Goal: Task Accomplishment & Management: Complete application form

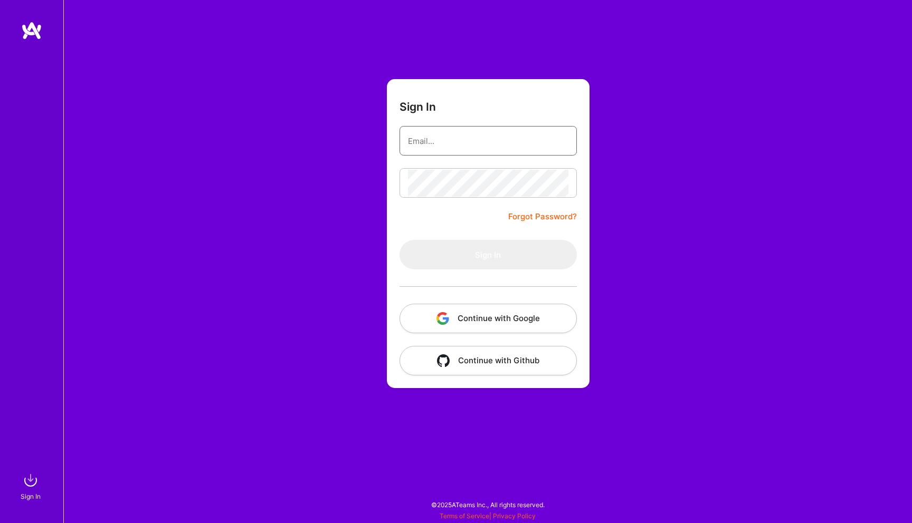
type input "[EMAIL_ADDRESS][DOMAIN_NAME]"
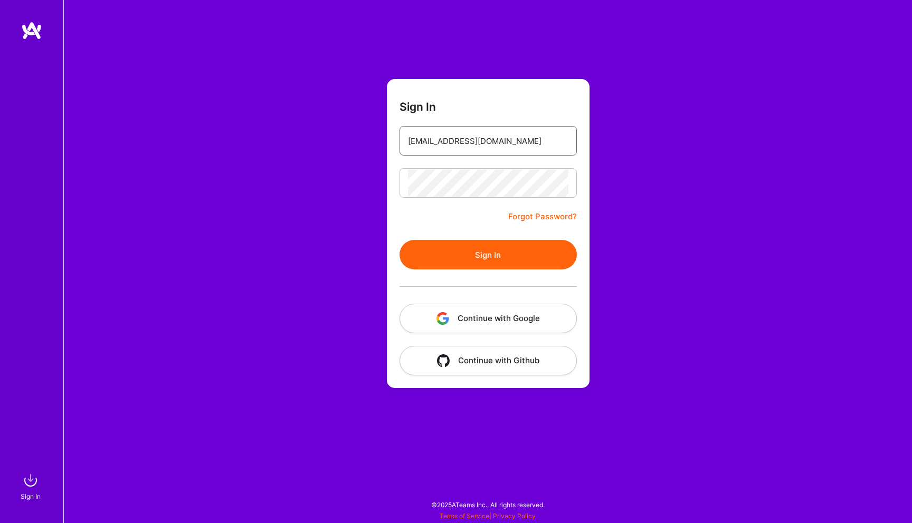
click at [399, 240] on button "Sign In" at bounding box center [487, 255] width 177 height 30
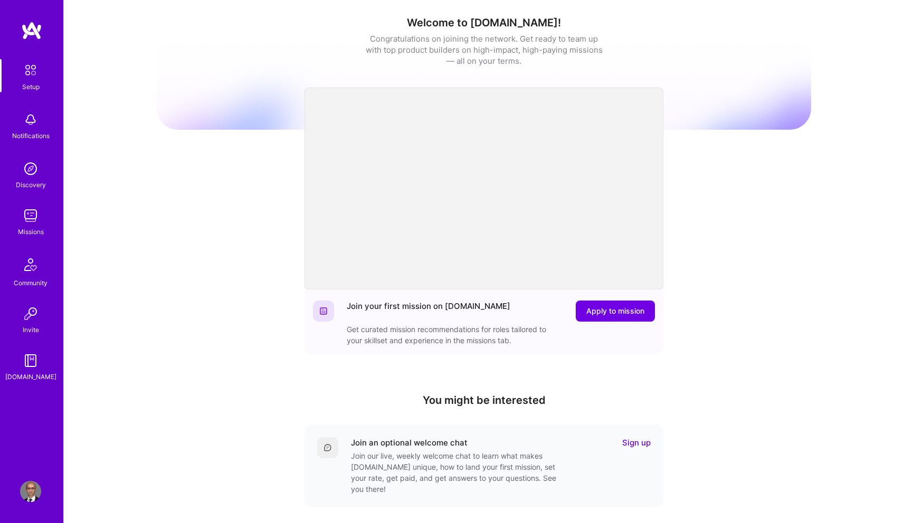
click at [30, 212] on img at bounding box center [30, 215] width 21 height 21
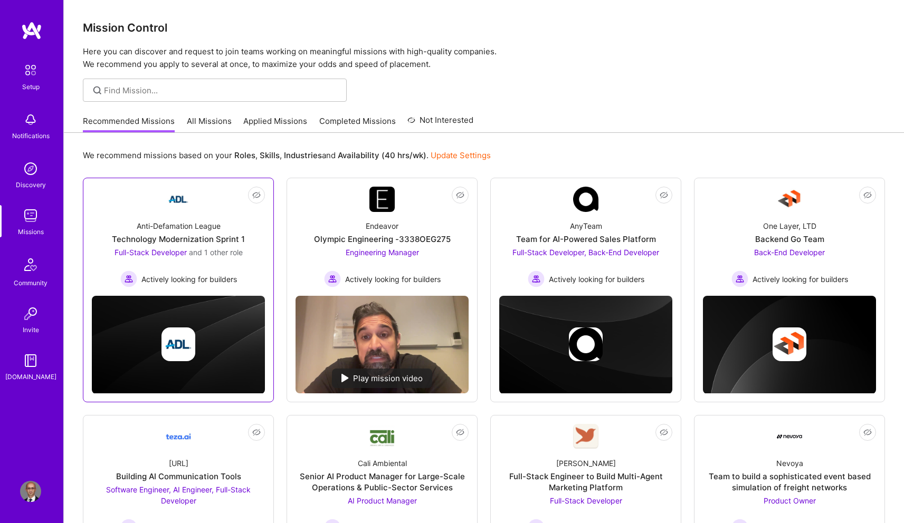
scroll to position [191, 0]
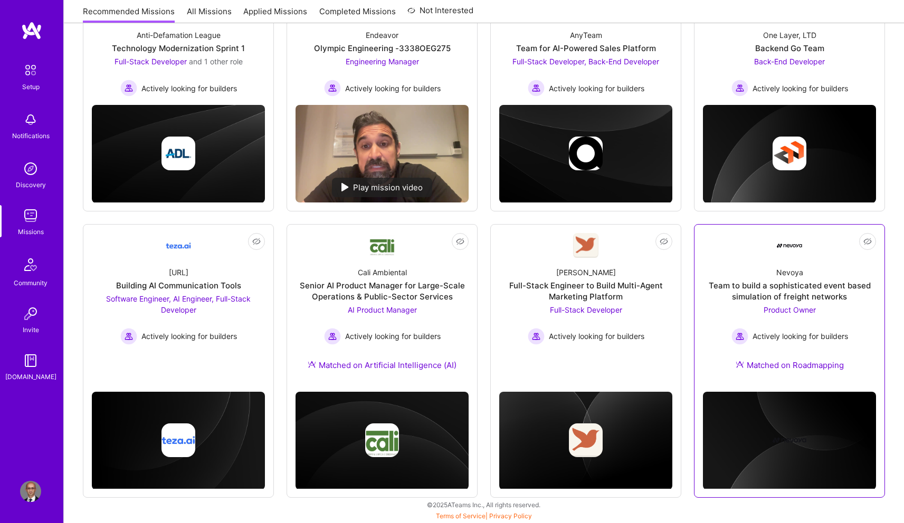
click at [796, 310] on span "Product Owner" at bounding box center [789, 309] width 52 height 9
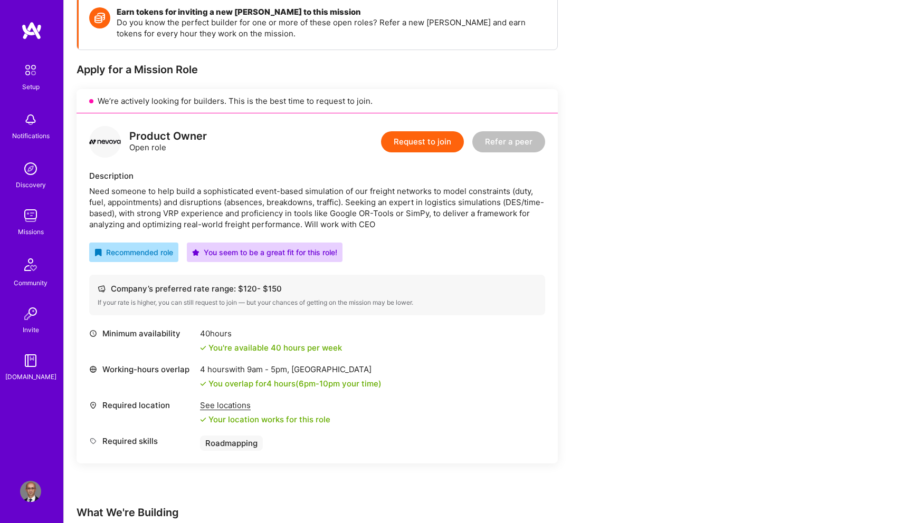
scroll to position [165, 0]
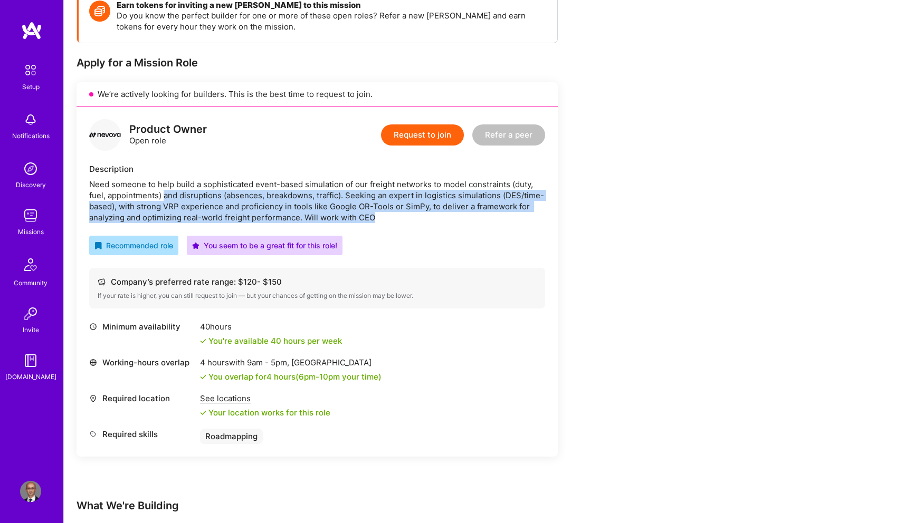
drag, startPoint x: 163, startPoint y: 196, endPoint x: 435, endPoint y: 215, distance: 272.9
click at [435, 215] on div "Need someone to help build a sophisticated event-based simulation of our freigh…" at bounding box center [317, 201] width 456 height 44
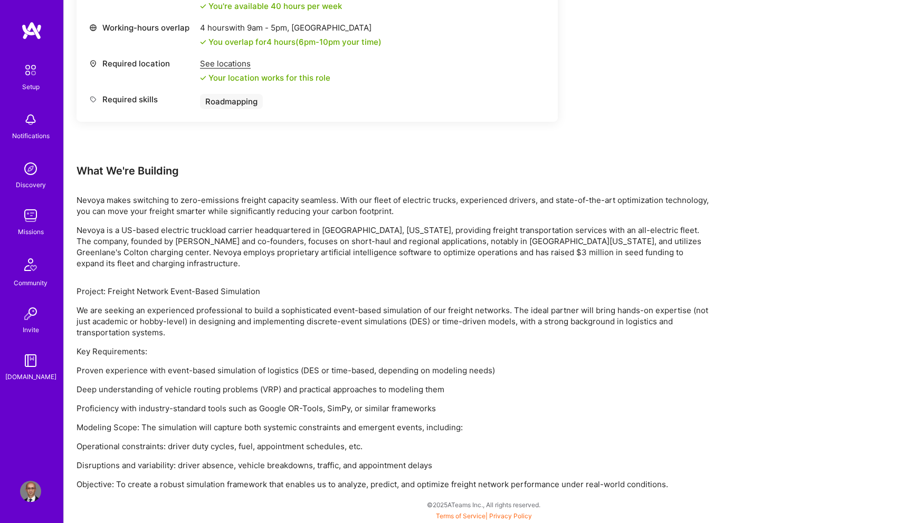
scroll to position [0, 0]
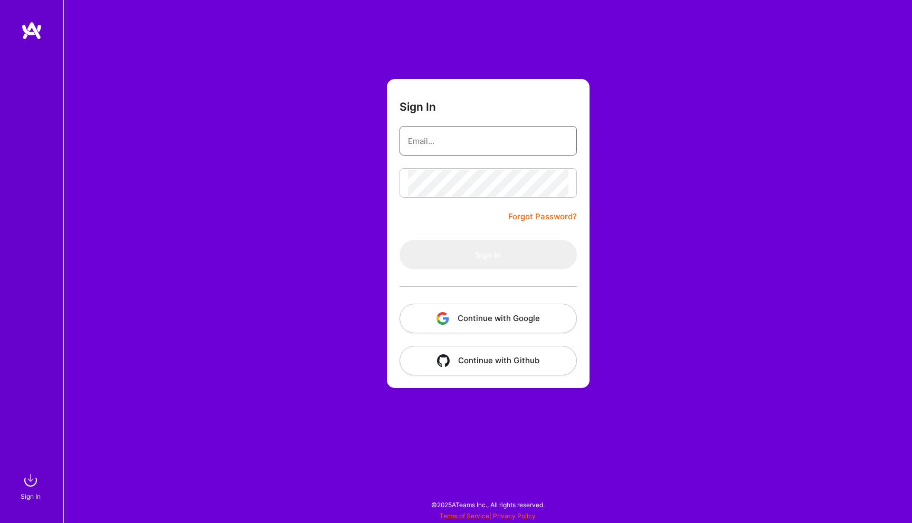
type input "[EMAIL_ADDRESS][DOMAIN_NAME]"
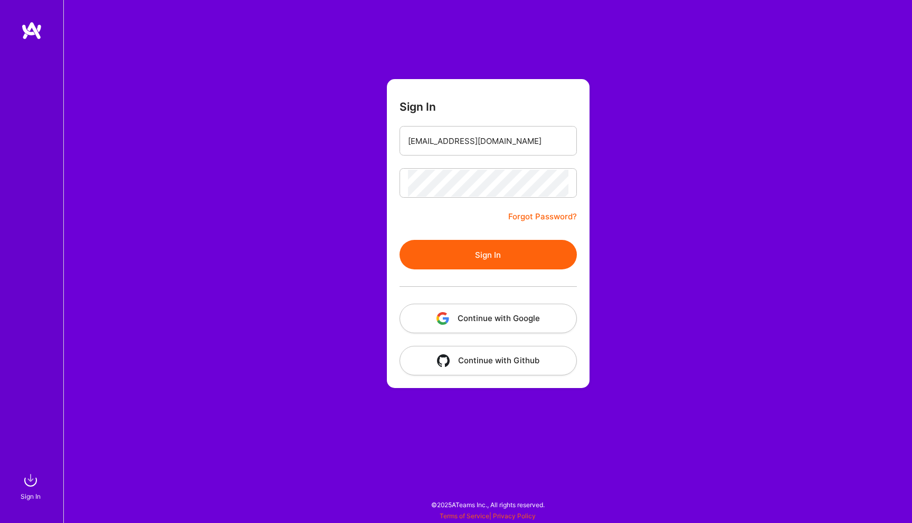
click at [457, 244] on button "Sign In" at bounding box center [487, 255] width 177 height 30
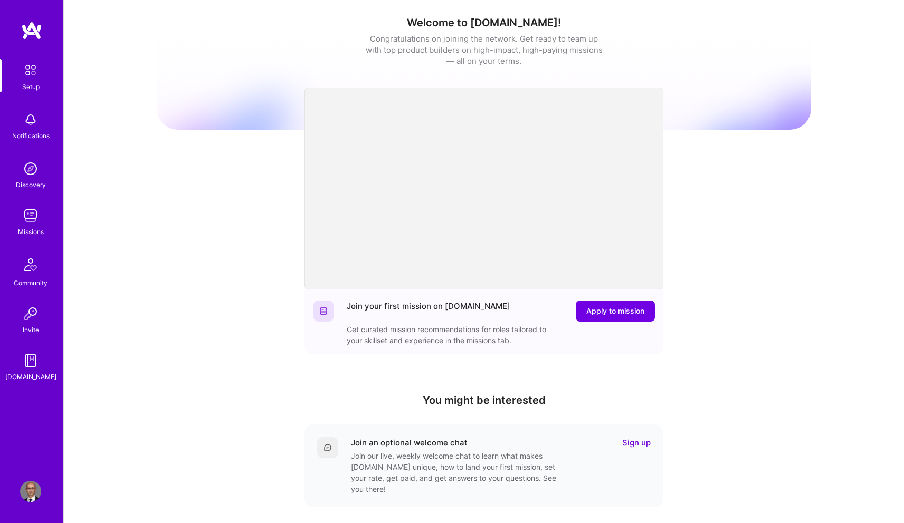
click at [22, 219] on img at bounding box center [30, 215] width 21 height 21
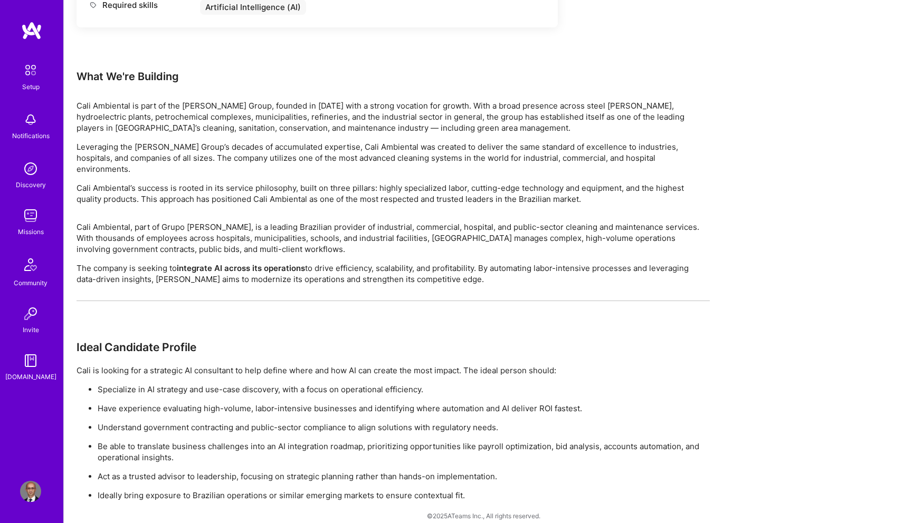
scroll to position [49, 0]
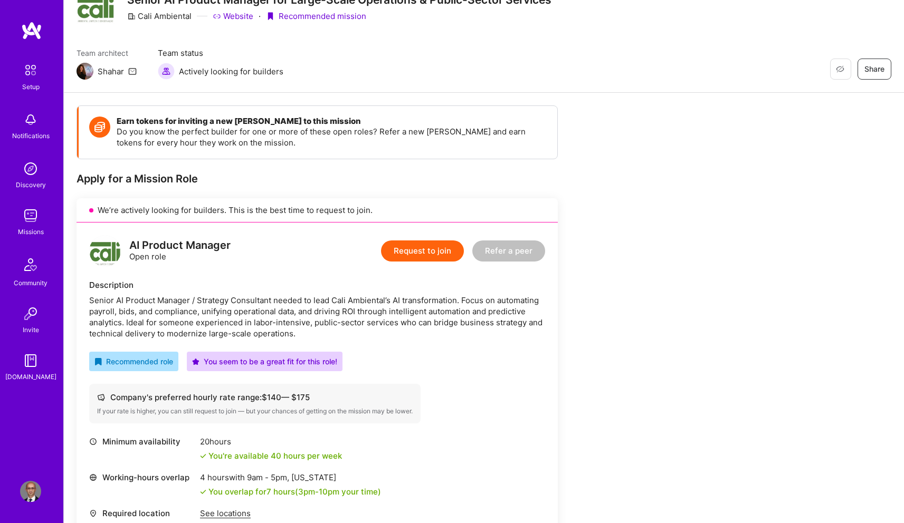
click at [415, 255] on button "Request to join" at bounding box center [422, 251] width 83 height 21
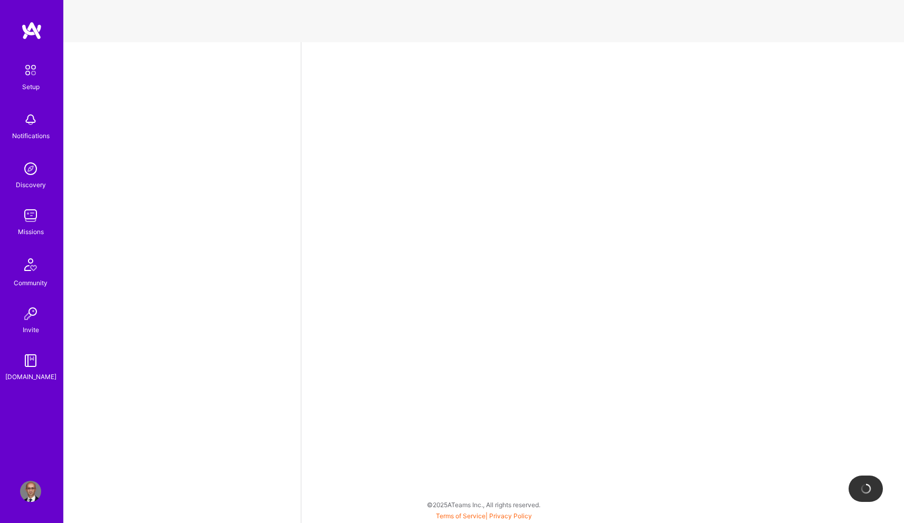
select select "NL"
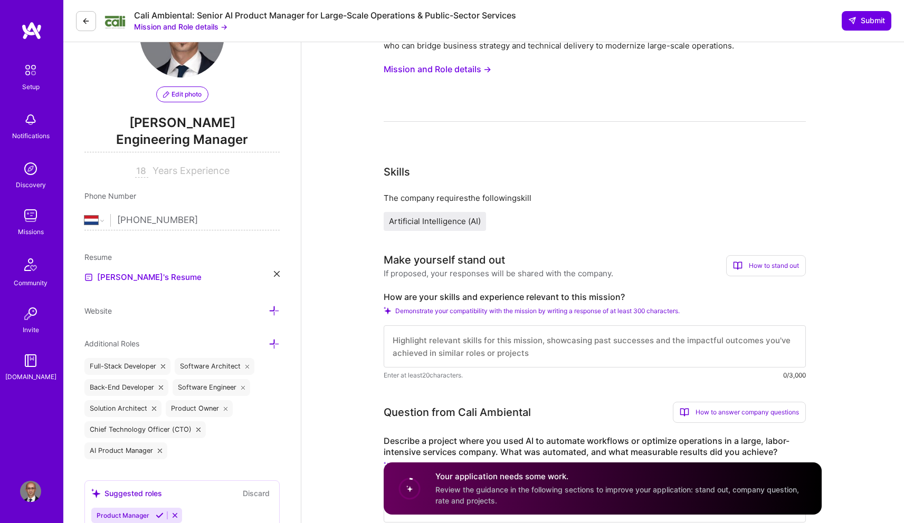
scroll to position [84, 0]
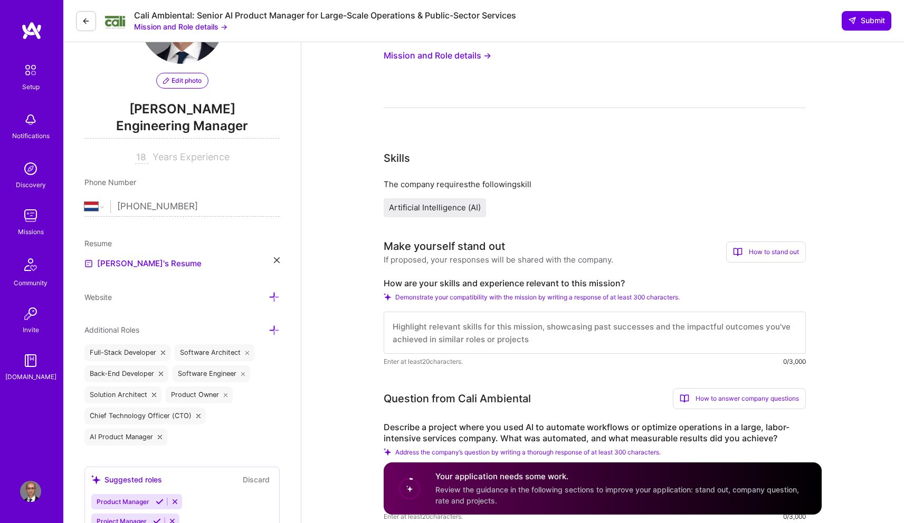
click at [476, 342] on textarea at bounding box center [595, 333] width 422 height 42
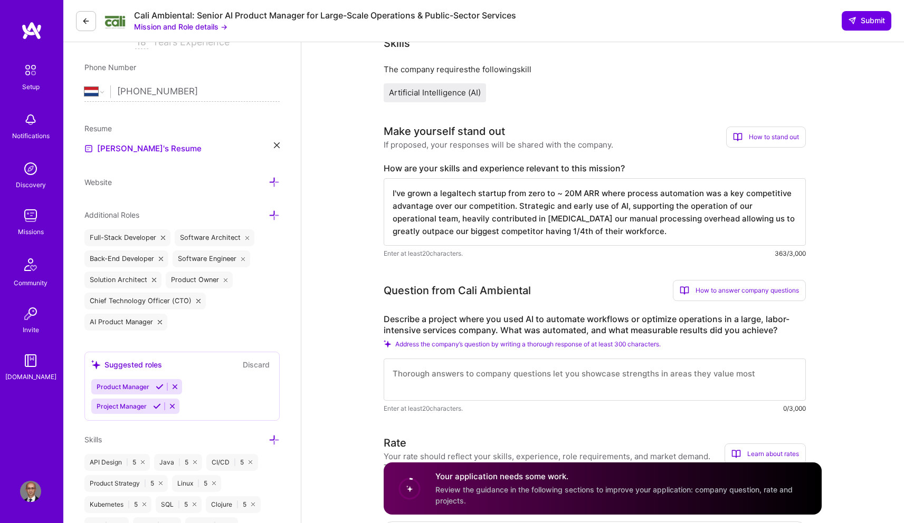
scroll to position [257, 0]
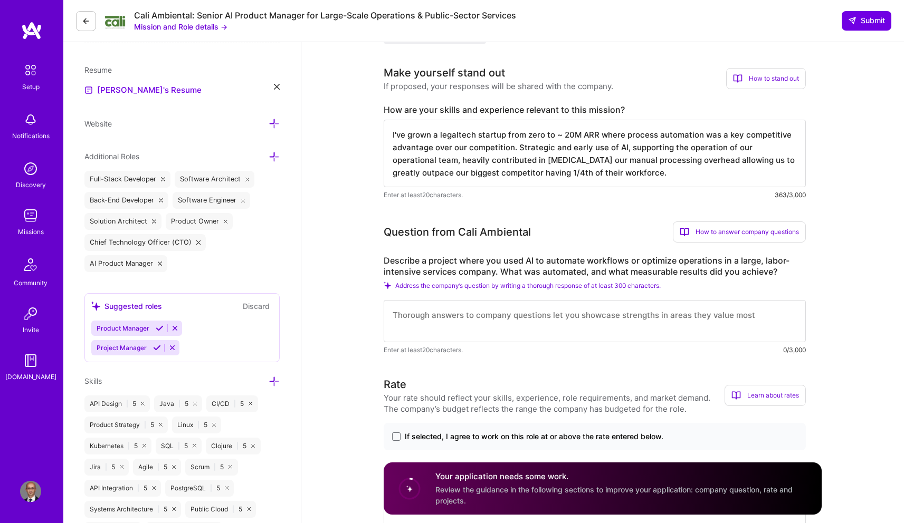
type textarea "I've grown a legaltech startup from zero to ~ 20M ARR where process automation …"
click at [455, 332] on textarea at bounding box center [595, 321] width 422 height 42
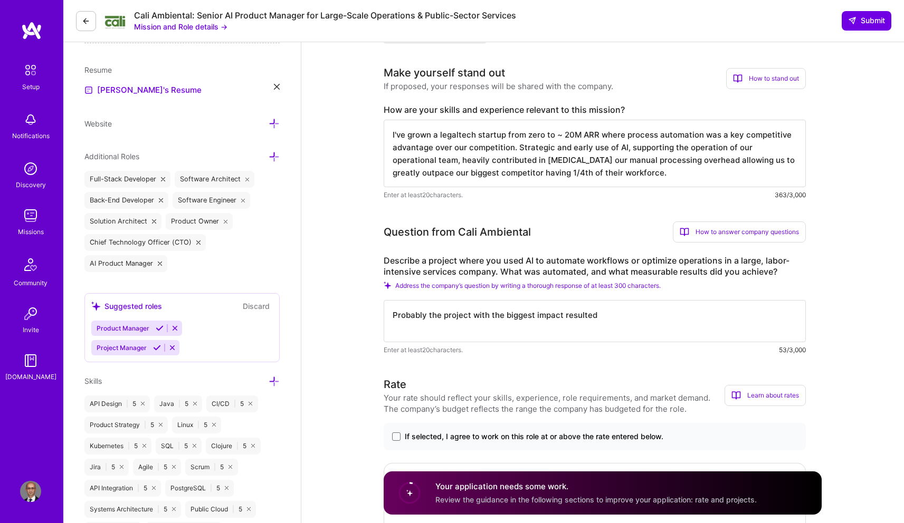
scroll to position [317, 0]
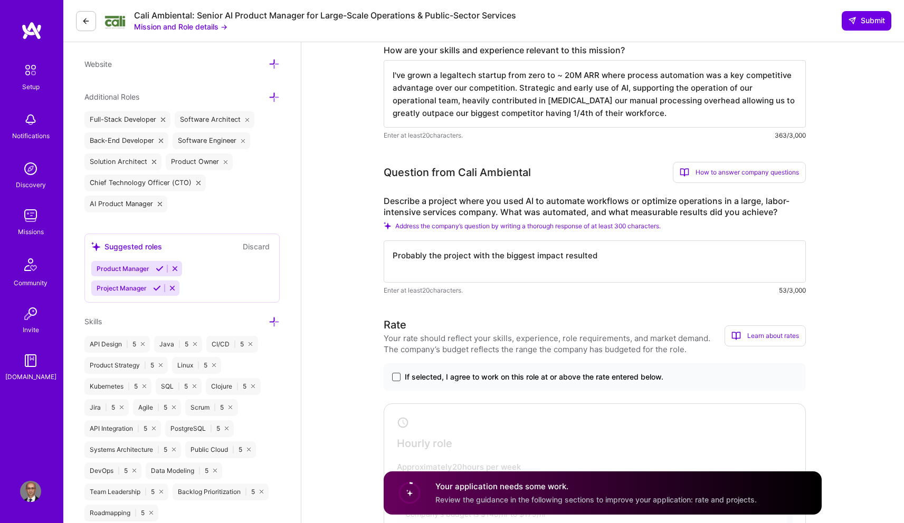
type textarea "Probably the project with the biggest impact resulted"
click at [396, 377] on span at bounding box center [396, 377] width 8 height 8
click at [0, 0] on input "If selected, I agree to work on this role at or above the rate entered below." at bounding box center [0, 0] width 0 height 0
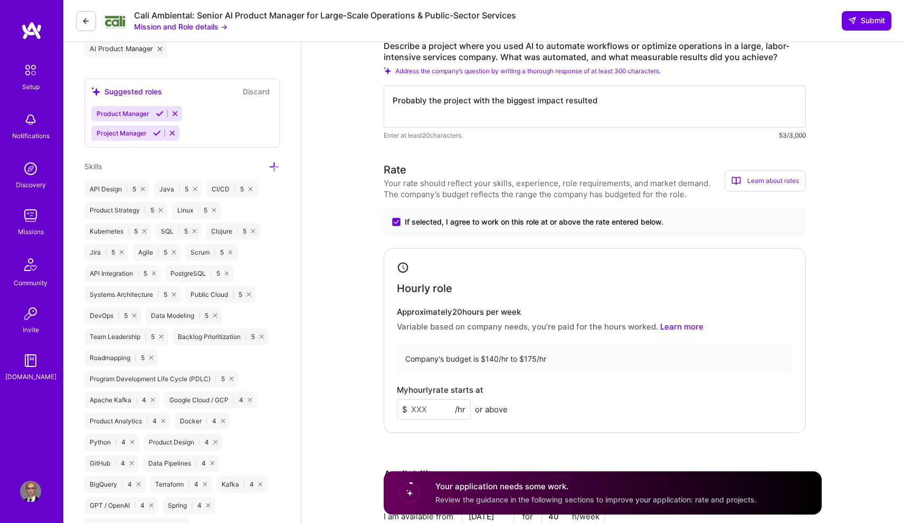
click at [422, 414] on input at bounding box center [434, 409] width 74 height 21
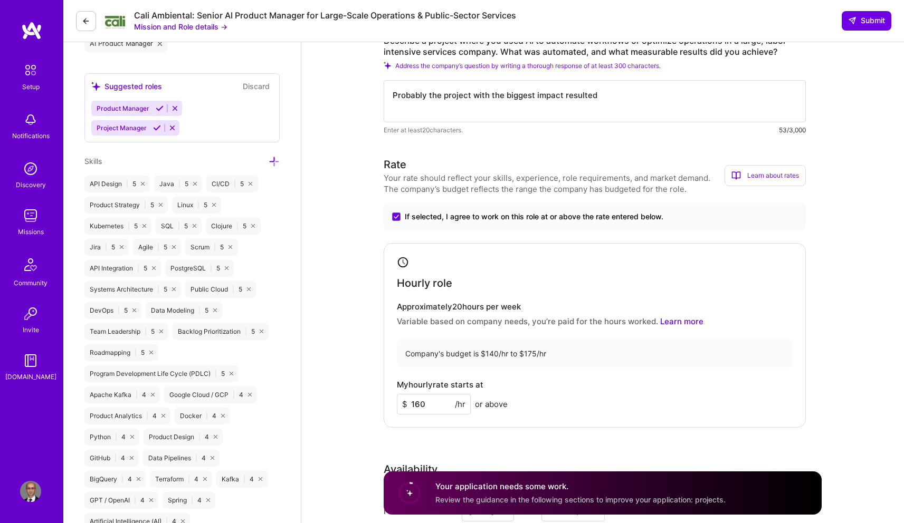
scroll to position [397, 0]
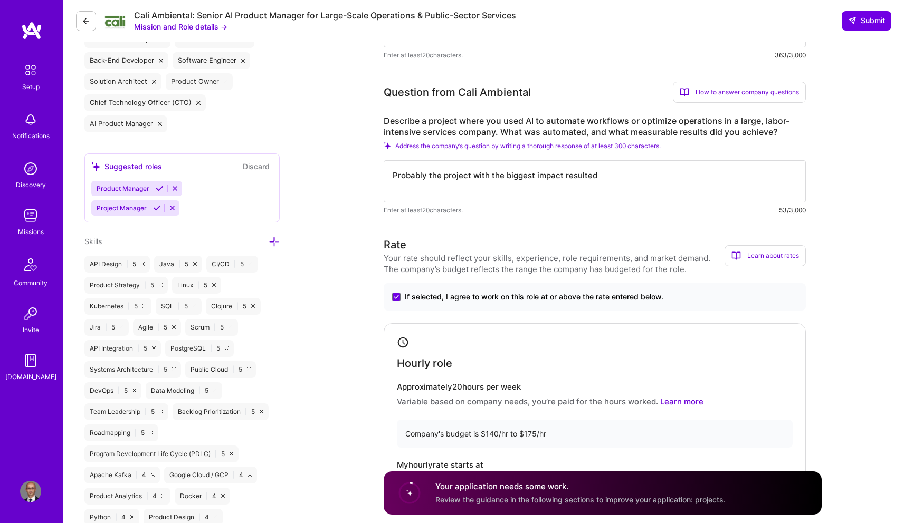
type input "160"
click at [607, 179] on textarea "Probably the project with the biggest impact resulted" at bounding box center [595, 181] width 422 height 42
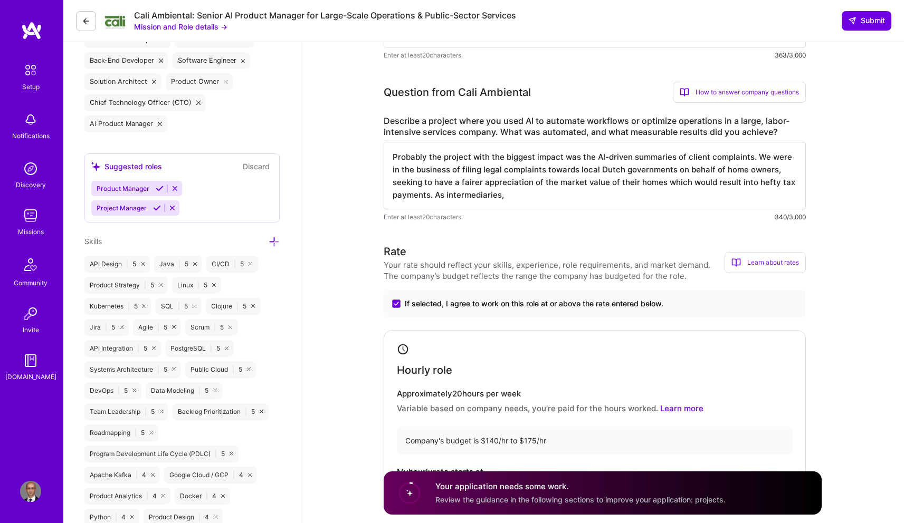
scroll to position [439, 0]
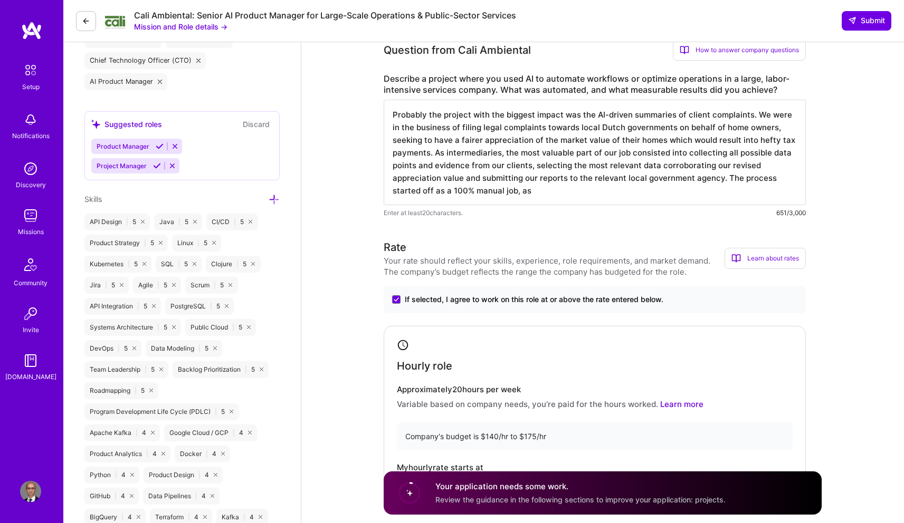
type textarea "Probably the project with the biggest impact was the AI-driven summaries of cli…"
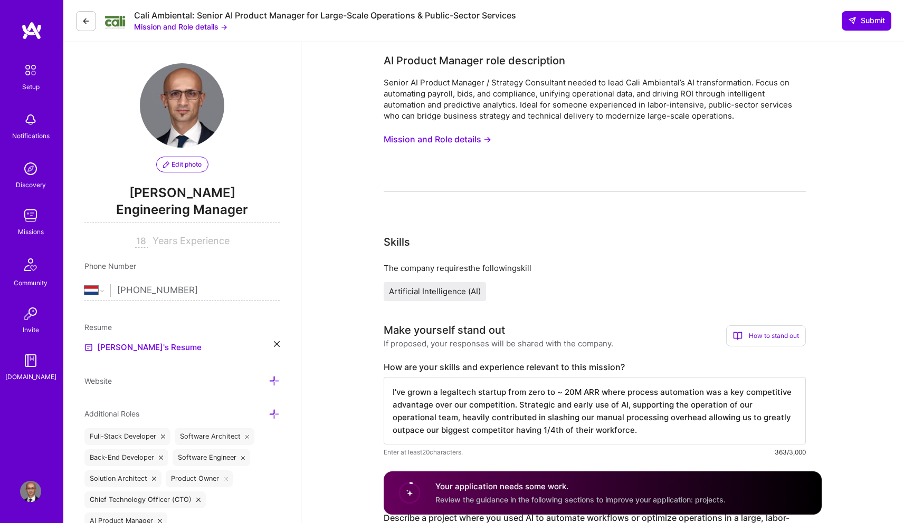
select select "NL"
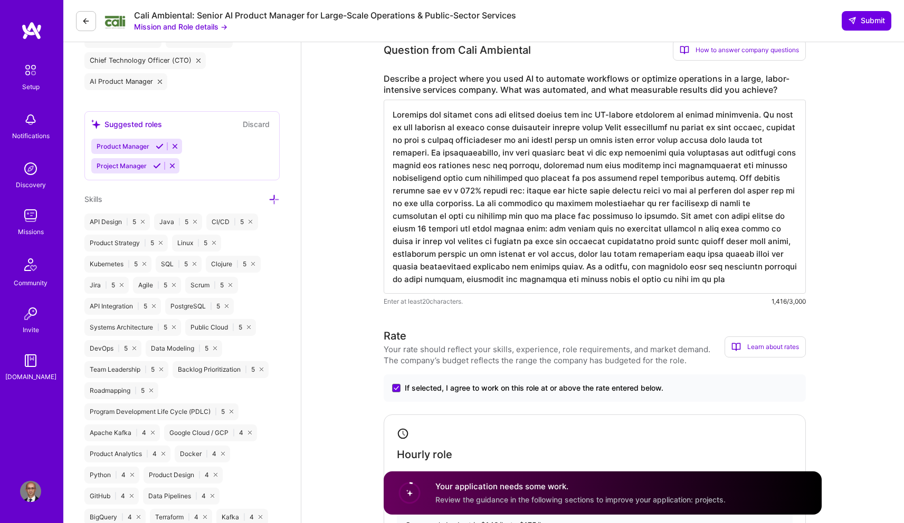
type textarea "Probably the project with the biggest impact was the AI-driven summaries of cli…"
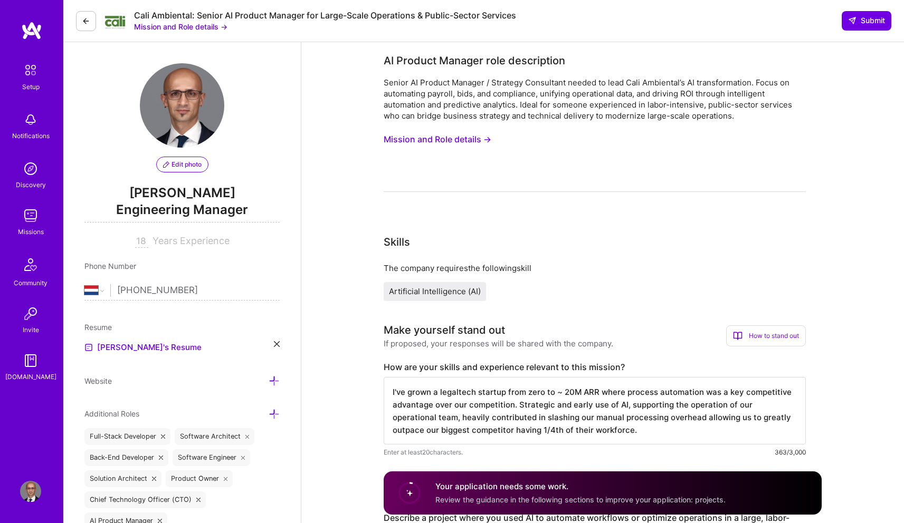
select select "NL"
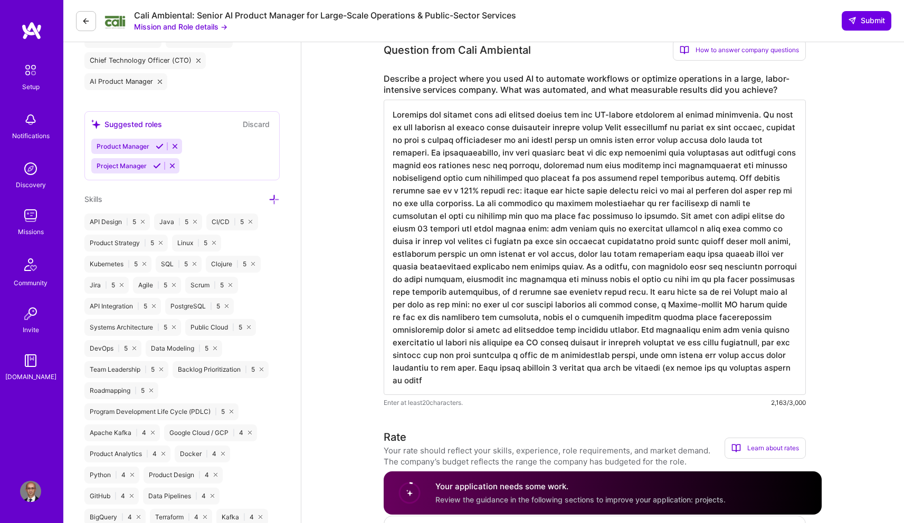
type textarea "Probably the project with the biggest impact was the AI-driven summaries of cli…"
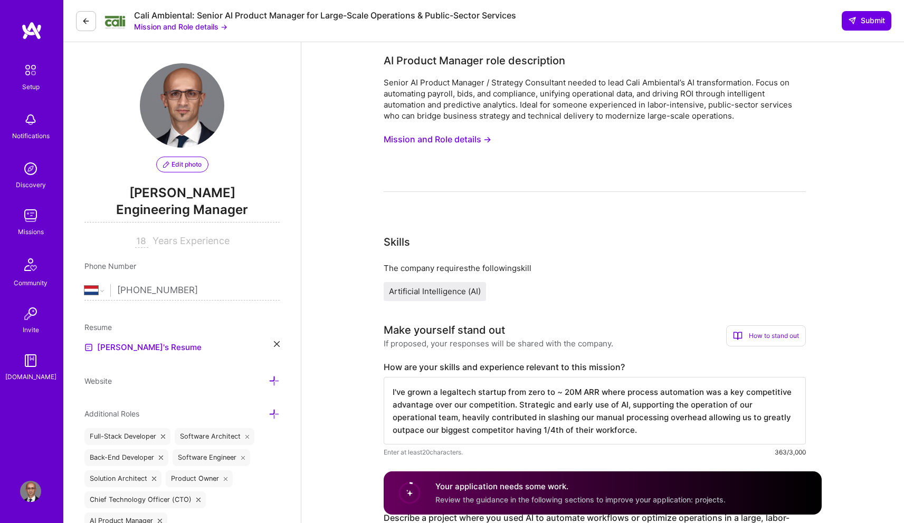
select select "NL"
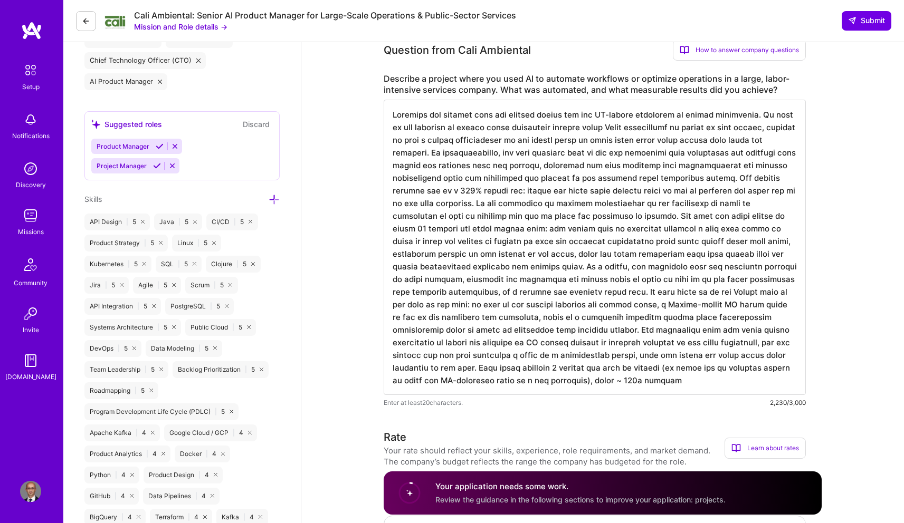
click at [415, 229] on textarea at bounding box center [595, 247] width 422 height 295
click at [415, 228] on textarea at bounding box center [595, 247] width 422 height 295
click at [626, 371] on textarea at bounding box center [595, 247] width 422 height 295
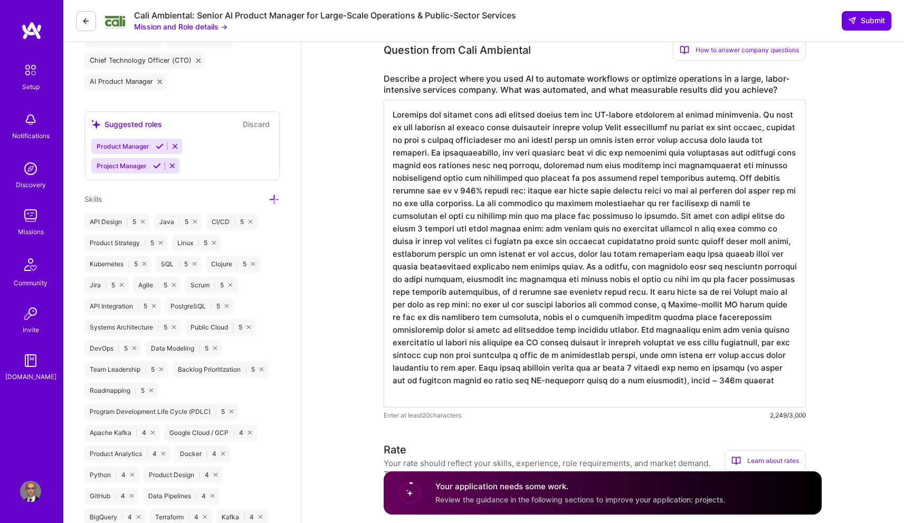
click at [413, 227] on textarea at bounding box center [595, 254] width 422 height 308
click at [699, 369] on textarea at bounding box center [595, 254] width 422 height 308
click at [503, 398] on textarea at bounding box center [595, 254] width 422 height 308
click at [533, 229] on textarea at bounding box center [595, 254] width 422 height 308
drag, startPoint x: 733, startPoint y: 382, endPoint x: 734, endPoint y: 401, distance: 19.5
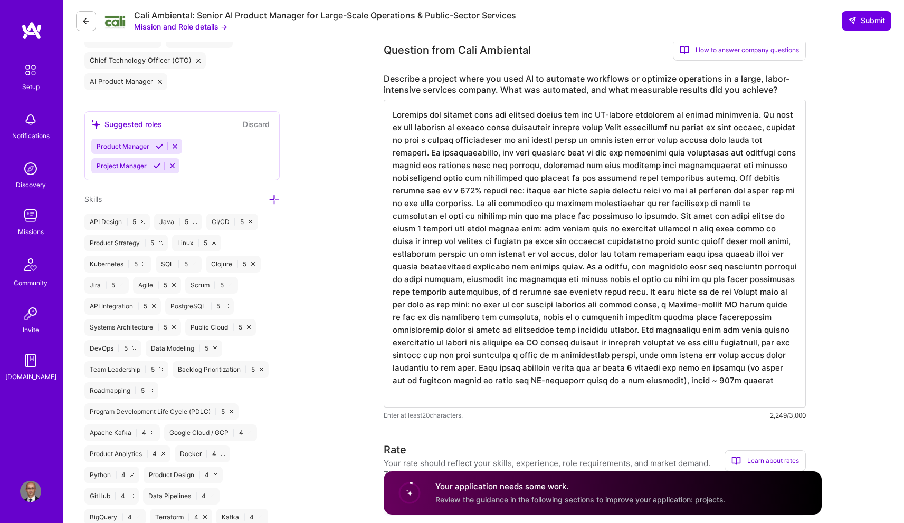
click at [734, 401] on textarea at bounding box center [595, 254] width 422 height 308
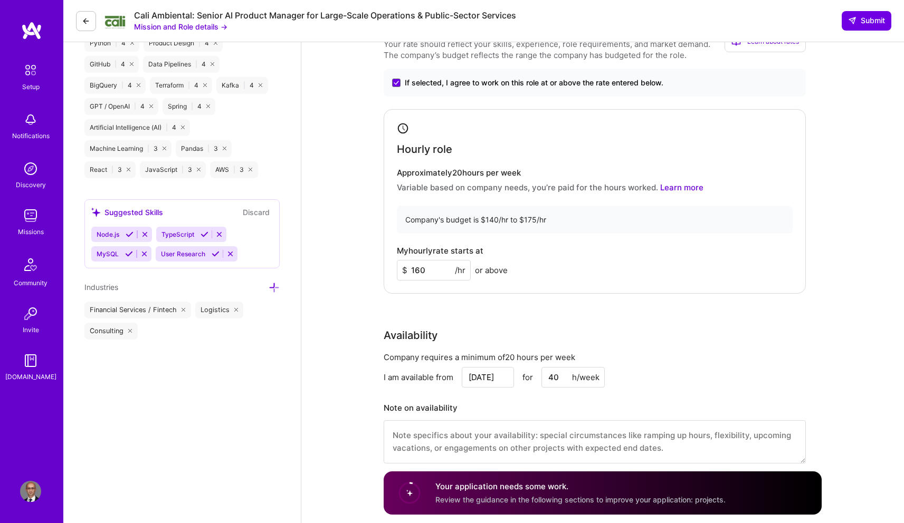
scroll to position [1002, 0]
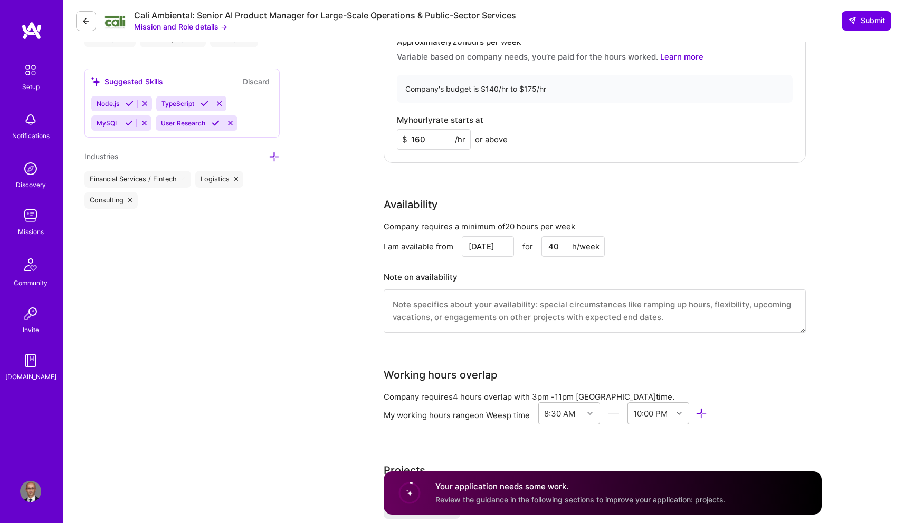
type textarea "Probably the project with the biggest impact was the AI-driven summaries of cli…"
click at [545, 307] on textarea at bounding box center [595, 311] width 422 height 43
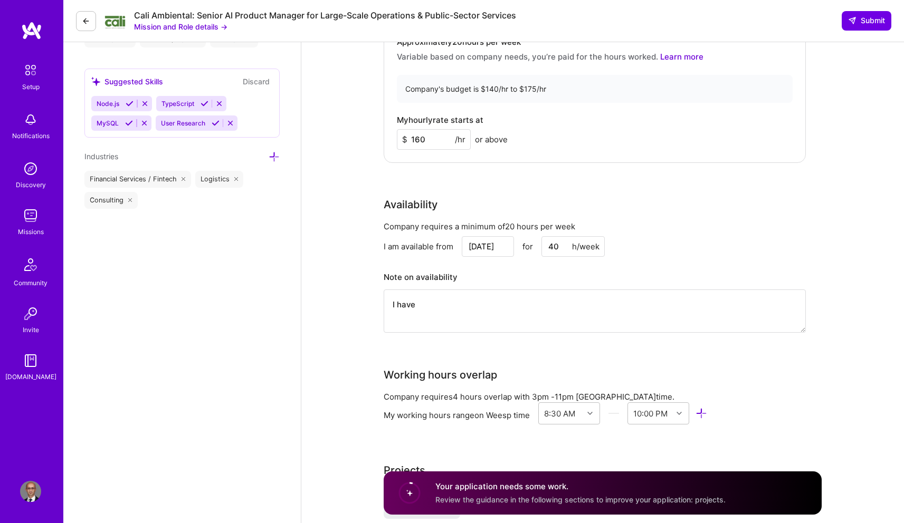
type textarea "I"
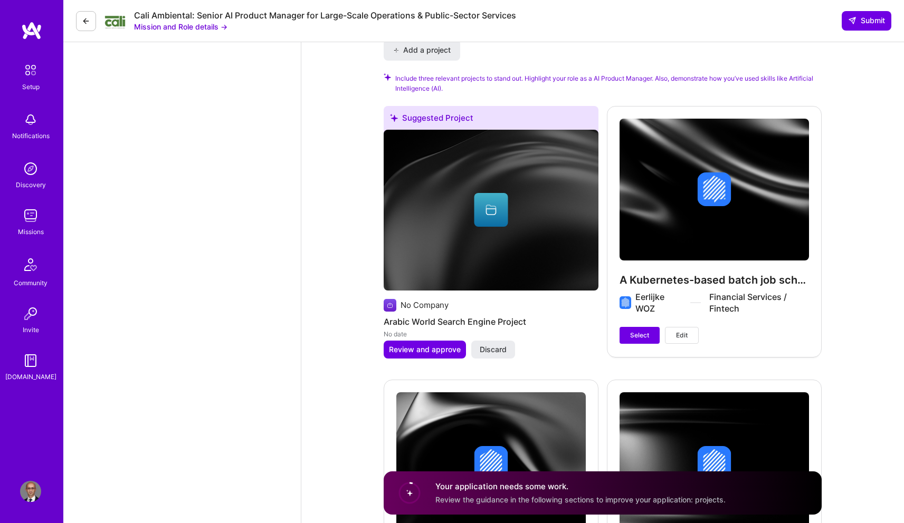
scroll to position [1717, 0]
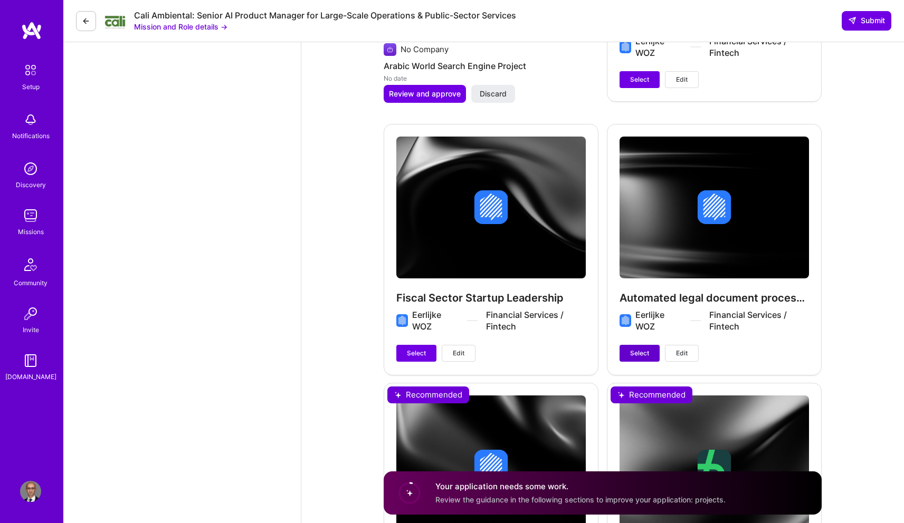
type textarea "The first week of November I'll be off due to an already planned family trip."
click at [636, 356] on span "Select" at bounding box center [639, 353] width 19 height 9
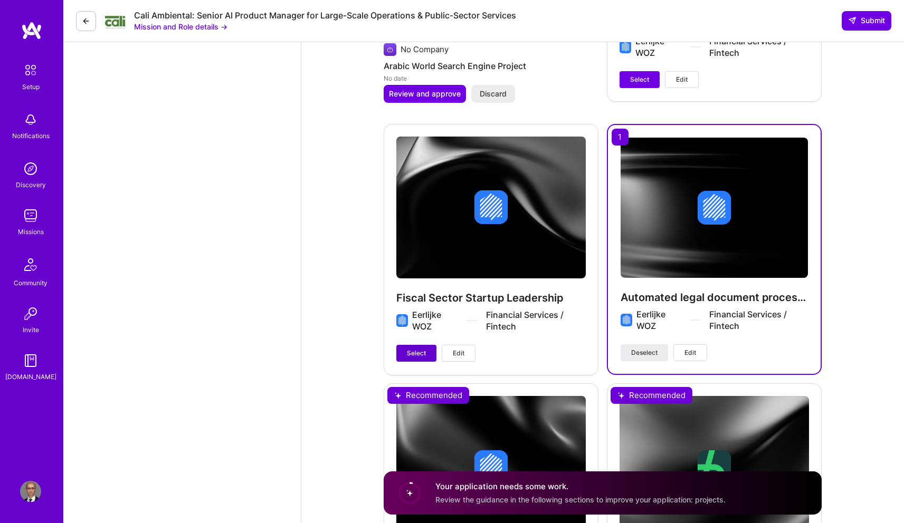
click at [407, 357] on span "Select" at bounding box center [416, 353] width 19 height 9
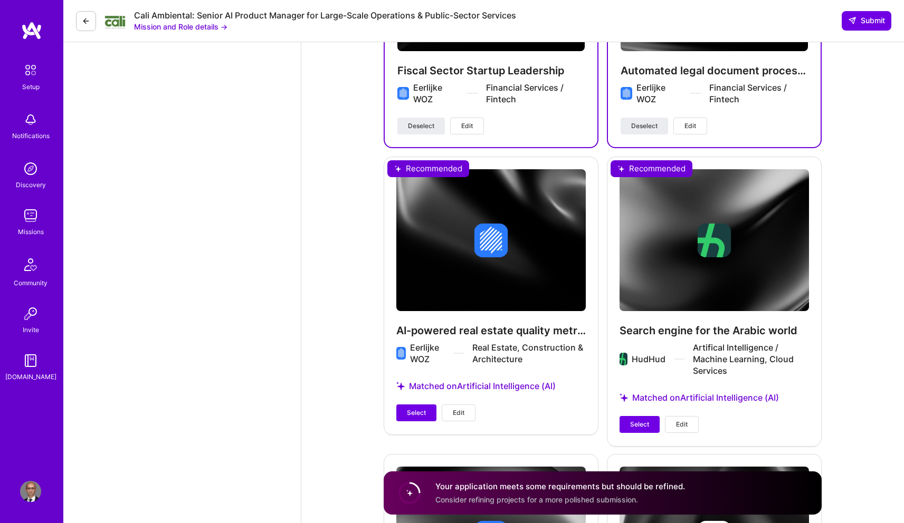
scroll to position [2002, 0]
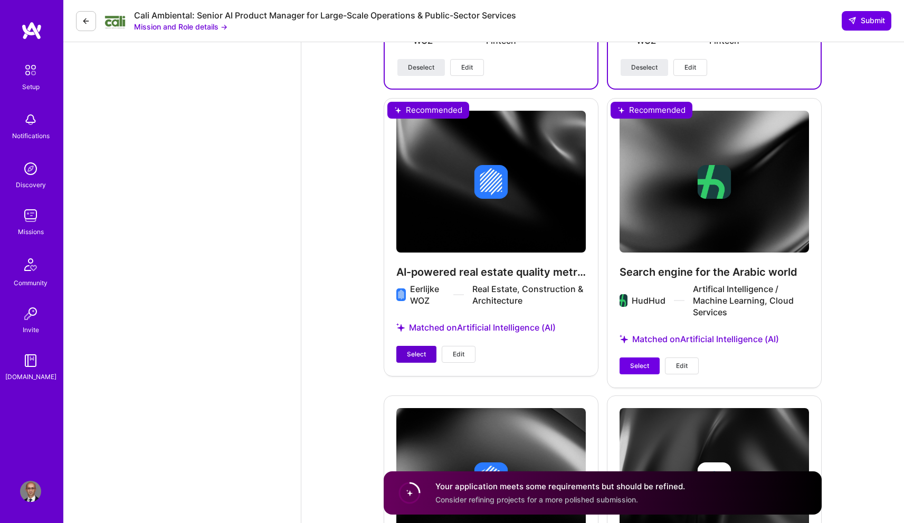
click at [411, 356] on span "Select" at bounding box center [416, 354] width 19 height 9
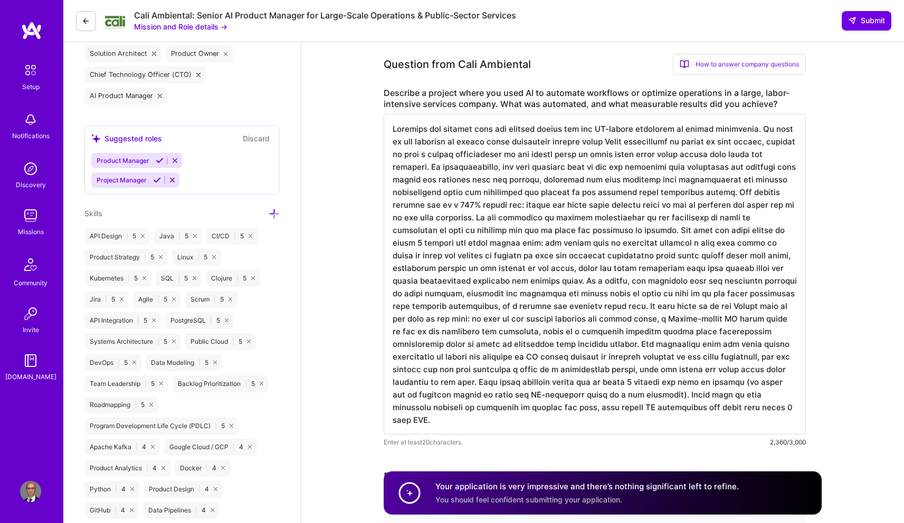
scroll to position [1, 0]
click at [443, 129] on textarea at bounding box center [595, 274] width 422 height 321
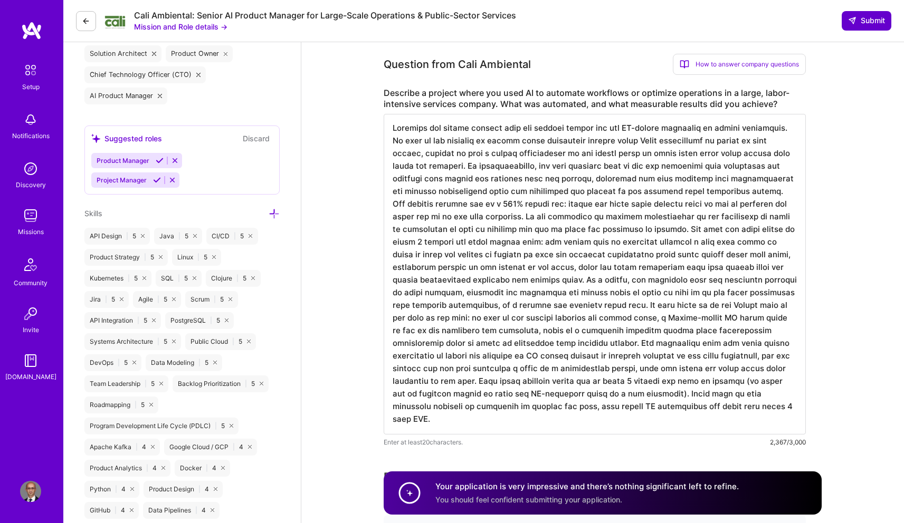
type textarea "Probably the latest project with the biggest impact was the AI-driven summaries…"
drag, startPoint x: 854, startPoint y: 23, endPoint x: 838, endPoint y: 75, distance: 55.1
click at [854, 23] on icon at bounding box center [852, 20] width 8 height 8
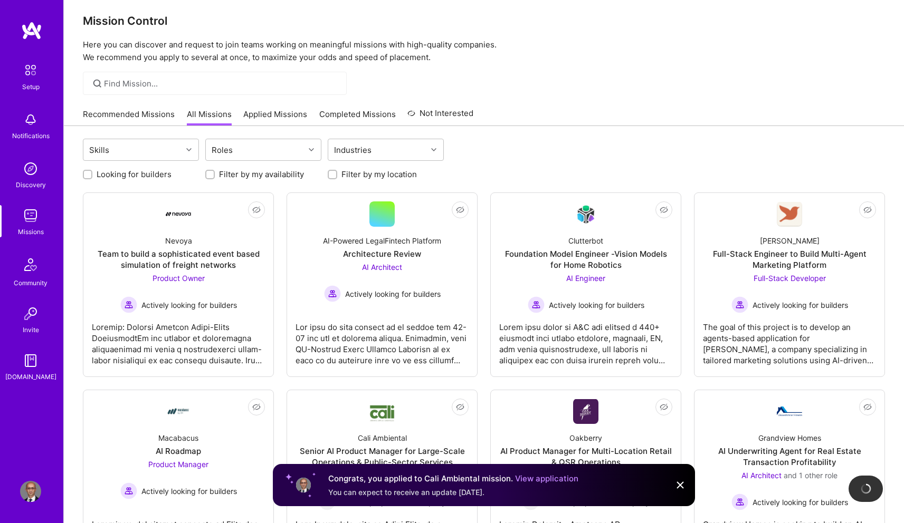
scroll to position [21, 0]
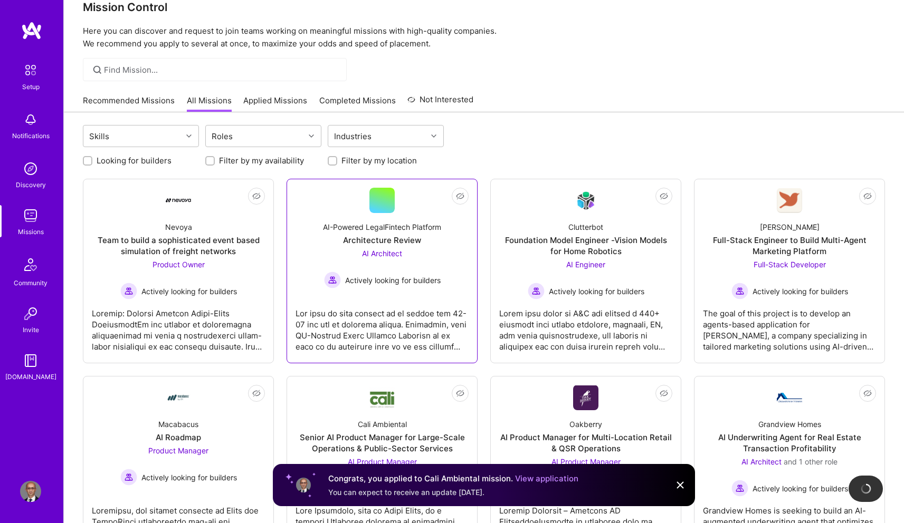
click at [392, 252] on span "AI Architect" at bounding box center [382, 253] width 40 height 9
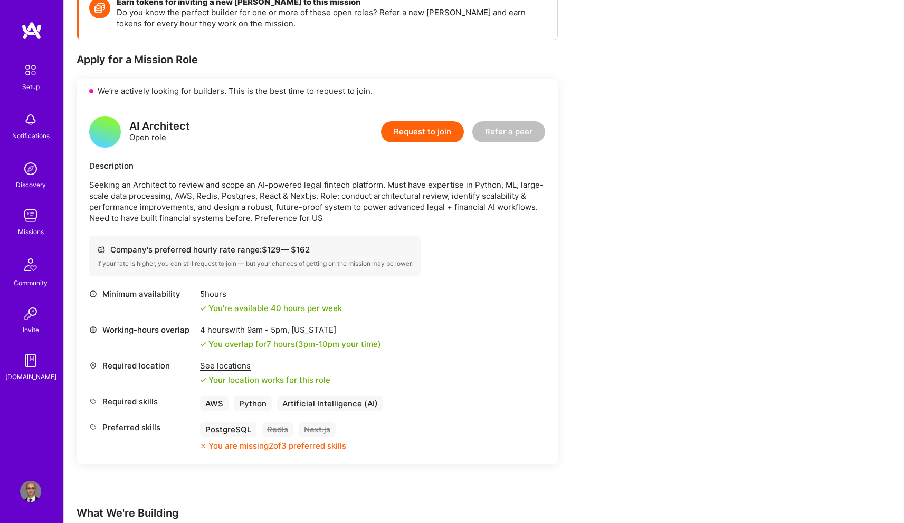
scroll to position [218, 0]
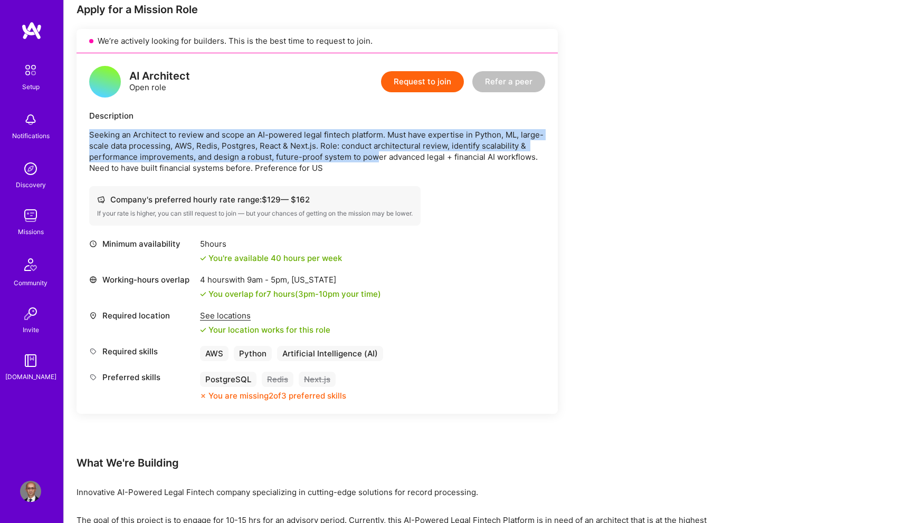
drag, startPoint x: 377, startPoint y: 162, endPoint x: 99, endPoint y: 137, distance: 279.7
click at [89, 137] on p "Seeking an Architect to review and scope an AI-powered legal fintech platform. …" at bounding box center [317, 151] width 456 height 44
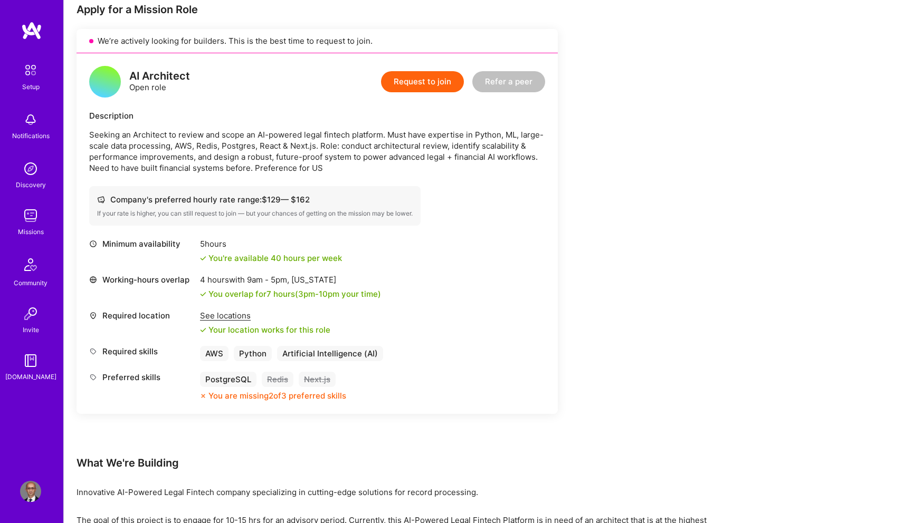
click at [327, 163] on p "Seeking an Architect to review and scope an AI-powered legal fintech platform. …" at bounding box center [317, 151] width 456 height 44
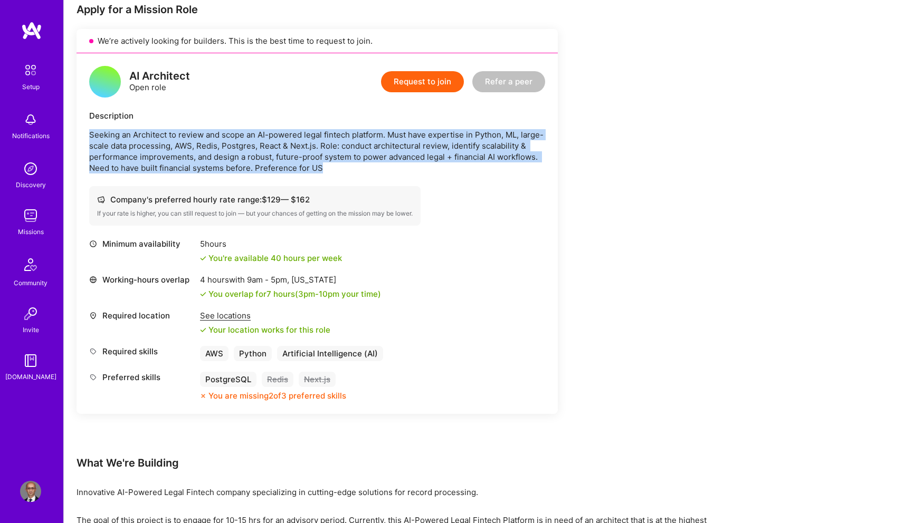
drag, startPoint x: 324, startPoint y: 167, endPoint x: 79, endPoint y: 135, distance: 247.4
click at [79, 135] on div "AI Architect Open role Request to join Refer a peer Description Seeking an Arch…" at bounding box center [316, 233] width 481 height 361
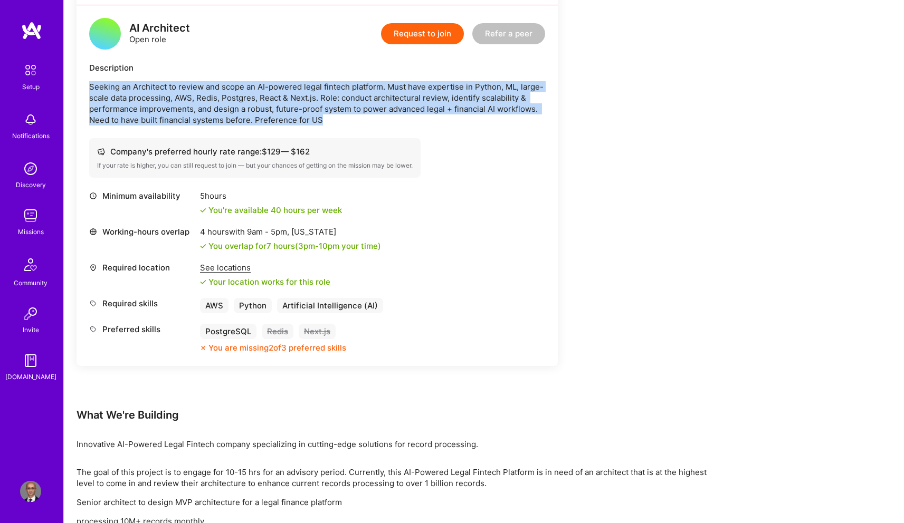
scroll to position [427, 0]
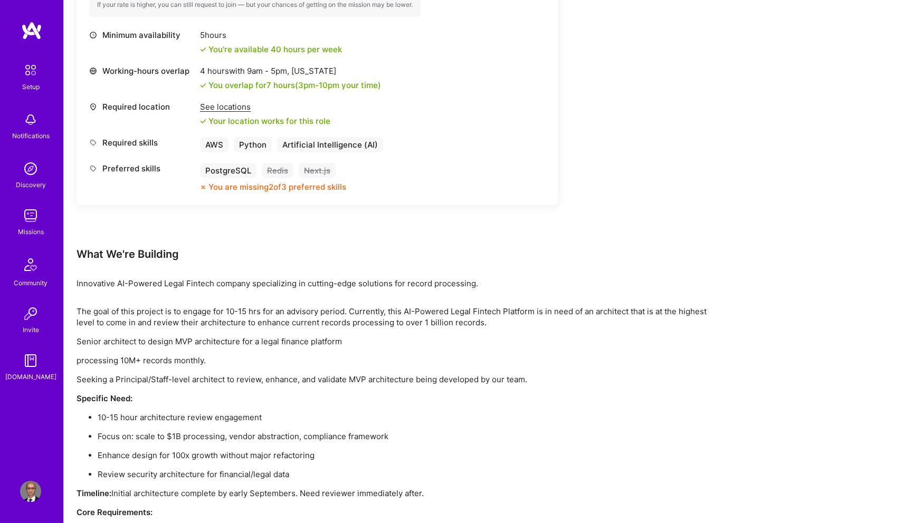
click at [322, 285] on p "Innovative AI-Powered Legal Fintech company specializing in cutting-edge soluti…" at bounding box center [392, 283] width 633 height 11
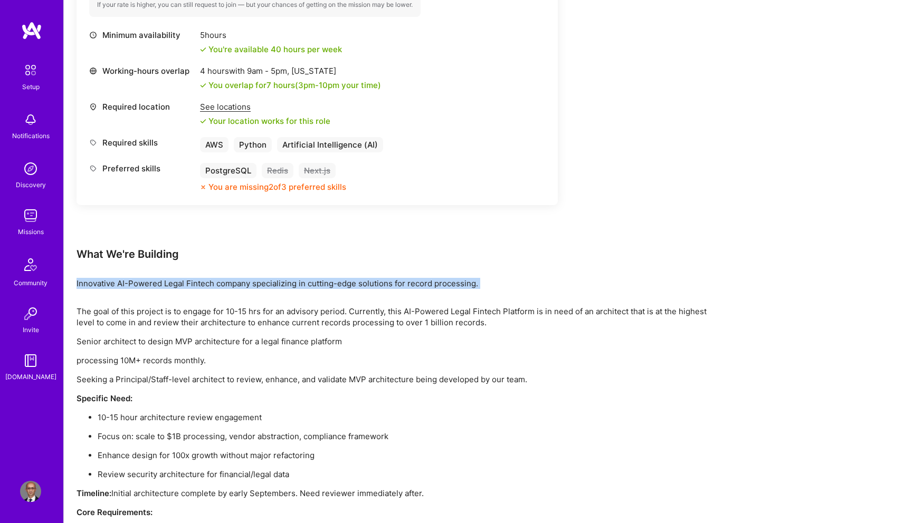
click at [322, 285] on p "Innovative AI-Powered Legal Fintech company specializing in cutting-edge soluti…" at bounding box center [392, 283] width 633 height 11
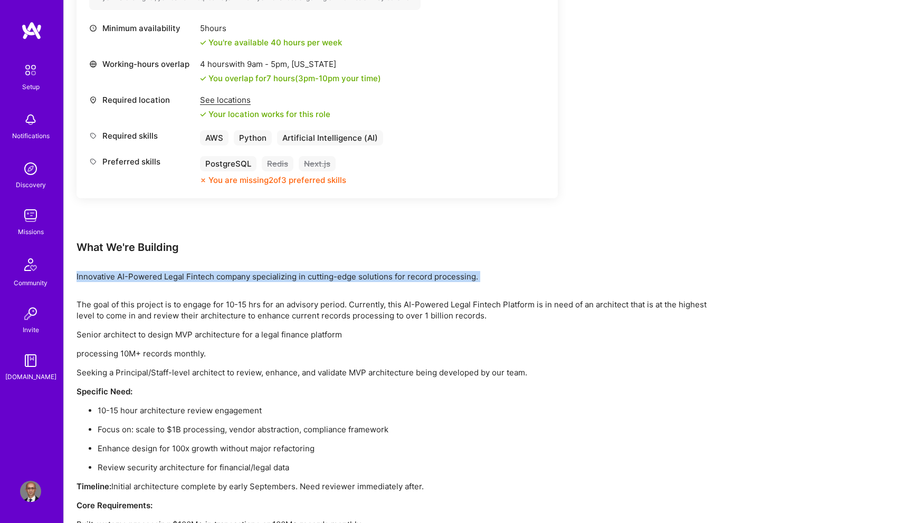
scroll to position [441, 0]
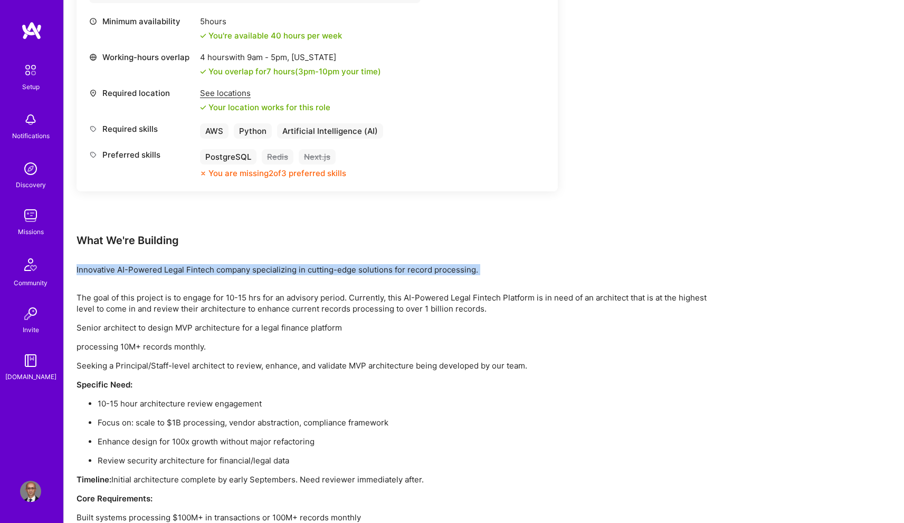
click at [320, 288] on div "Earn tokens for inviting a new A.Teamer to this mission Do you know the perfect…" at bounding box center [392, 204] width 633 height 981
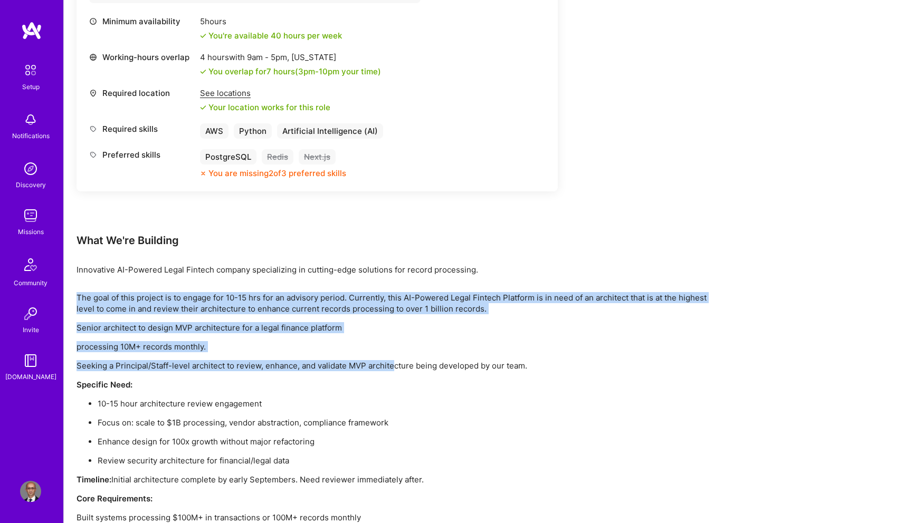
drag, startPoint x: 320, startPoint y: 291, endPoint x: 396, endPoint y: 368, distance: 108.2
click at [396, 368] on div "Earn tokens for inviting a new A.Teamer to this mission Do you know the perfect…" at bounding box center [392, 204] width 633 height 981
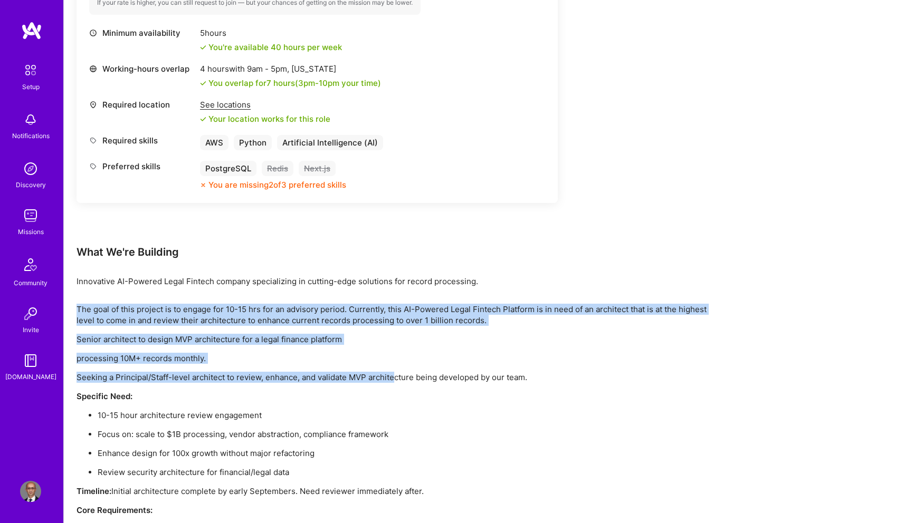
scroll to position [645, 0]
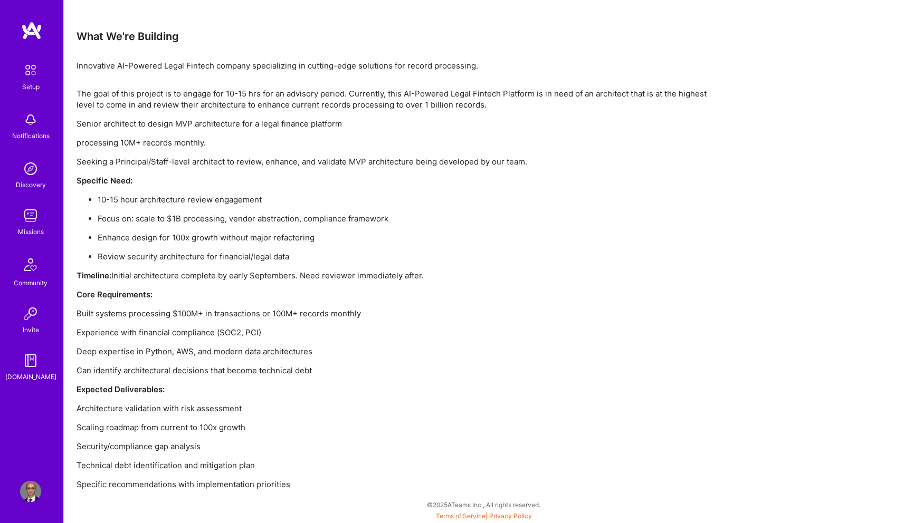
click at [401, 359] on div "The goal of this project is to engage for 10-15 hrs for an advisory period. Cur…" at bounding box center [392, 289] width 633 height 402
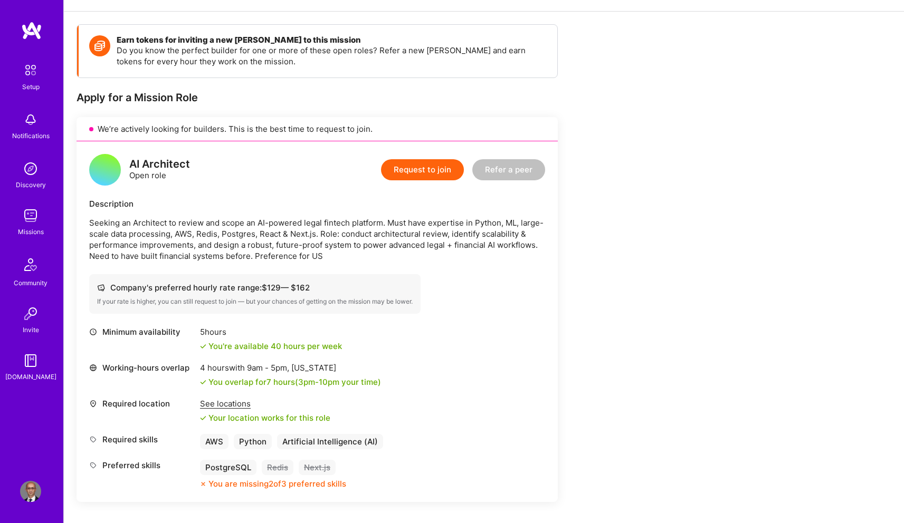
scroll to position [0, 0]
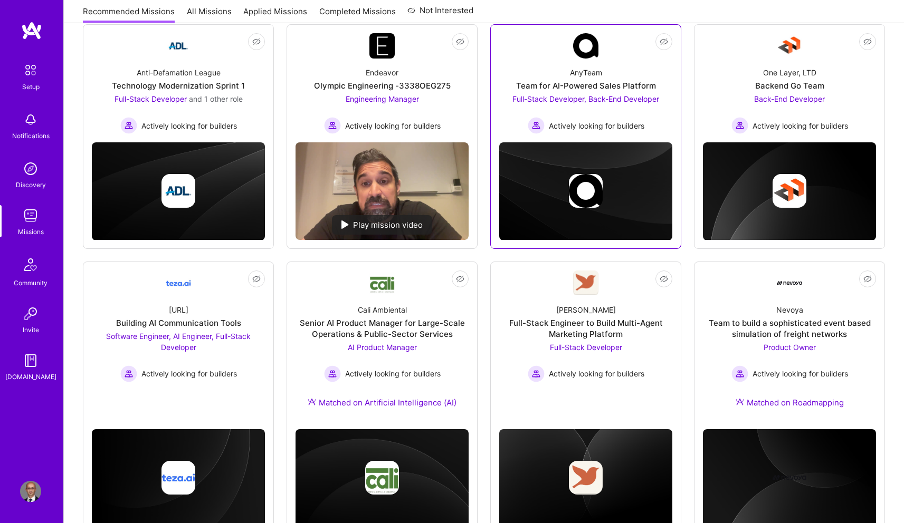
scroll to position [191, 0]
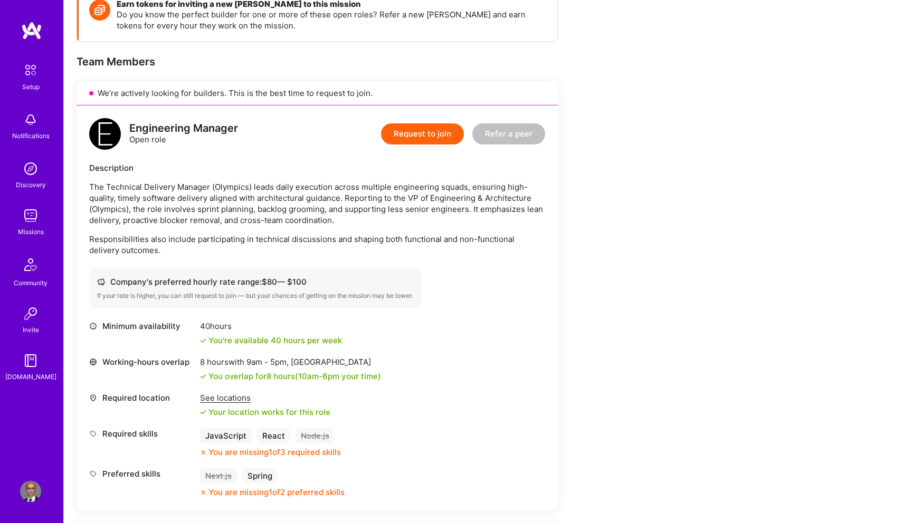
scroll to position [227, 0]
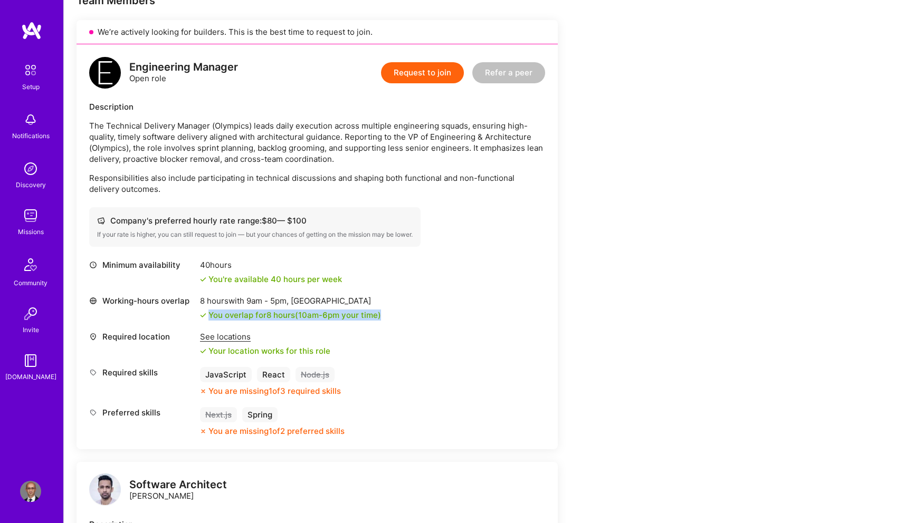
drag, startPoint x: 207, startPoint y: 314, endPoint x: 394, endPoint y: 310, distance: 186.3
click at [394, 310] on div "Working-hours overlap 8 hours with 9am - 5pm , [GEOGRAPHIC_DATA] You overlap fo…" at bounding box center [317, 307] width 456 height 25
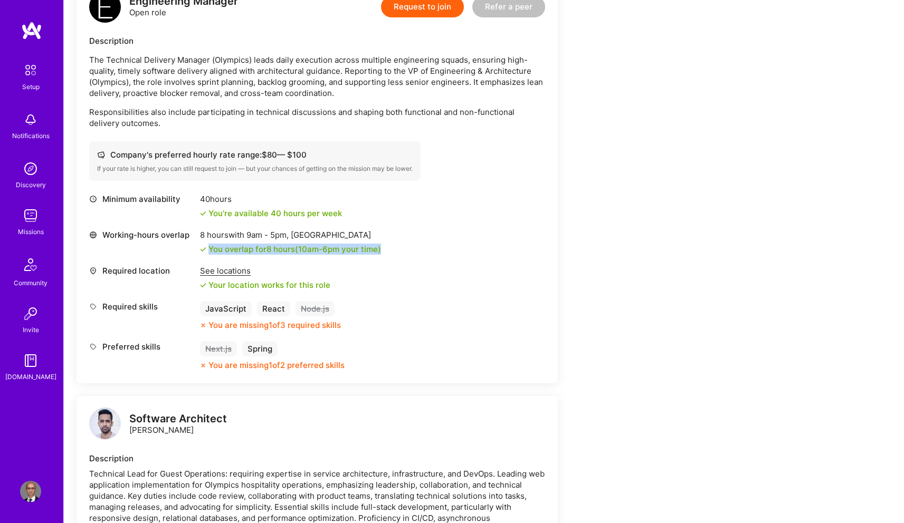
scroll to position [154, 0]
